Goal: Task Accomplishment & Management: Manage account settings

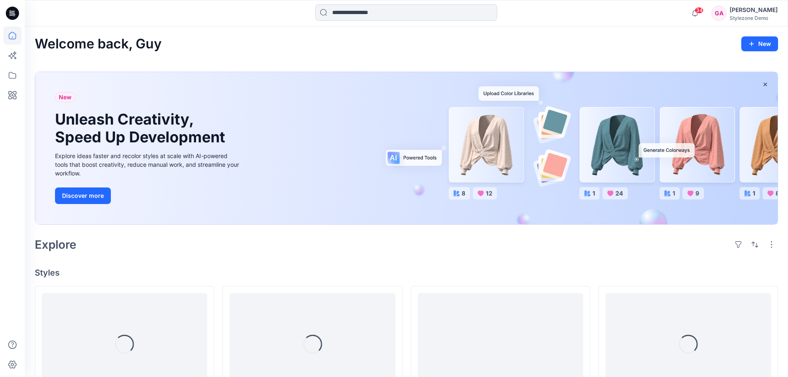
click at [746, 20] on div "Stylezone Demo" at bounding box center [754, 18] width 48 height 6
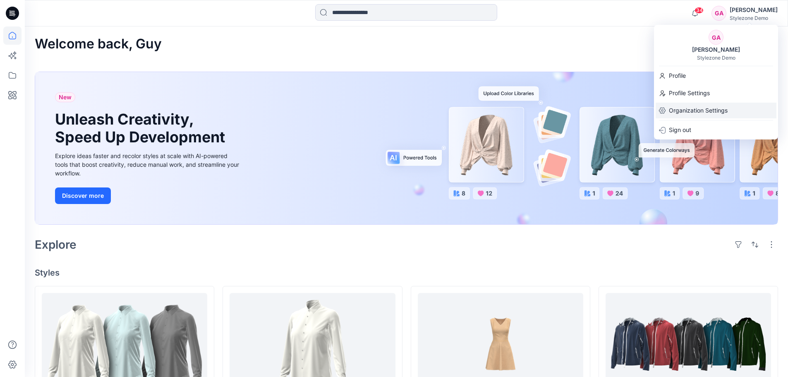
click at [687, 110] on p "Organization Settings" at bounding box center [698, 111] width 59 height 16
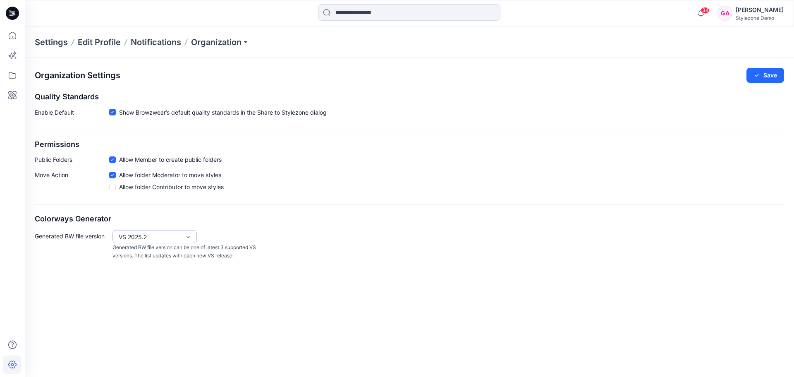
click at [151, 235] on div "VS 2025.2" at bounding box center [150, 237] width 62 height 9
click at [160, 228] on div "Organization Settings Save Quality Standards Enable Default Show Browzwear’s de…" at bounding box center [410, 164] width 770 height 212
click at [163, 239] on div "VS 2025.2" at bounding box center [150, 237] width 62 height 9
click at [139, 241] on div "VS 2025.2" at bounding box center [150, 237] width 62 height 9
click at [173, 233] on div "VS 2025.2" at bounding box center [150, 237] width 62 height 9
